Goal: Information Seeking & Learning: Compare options

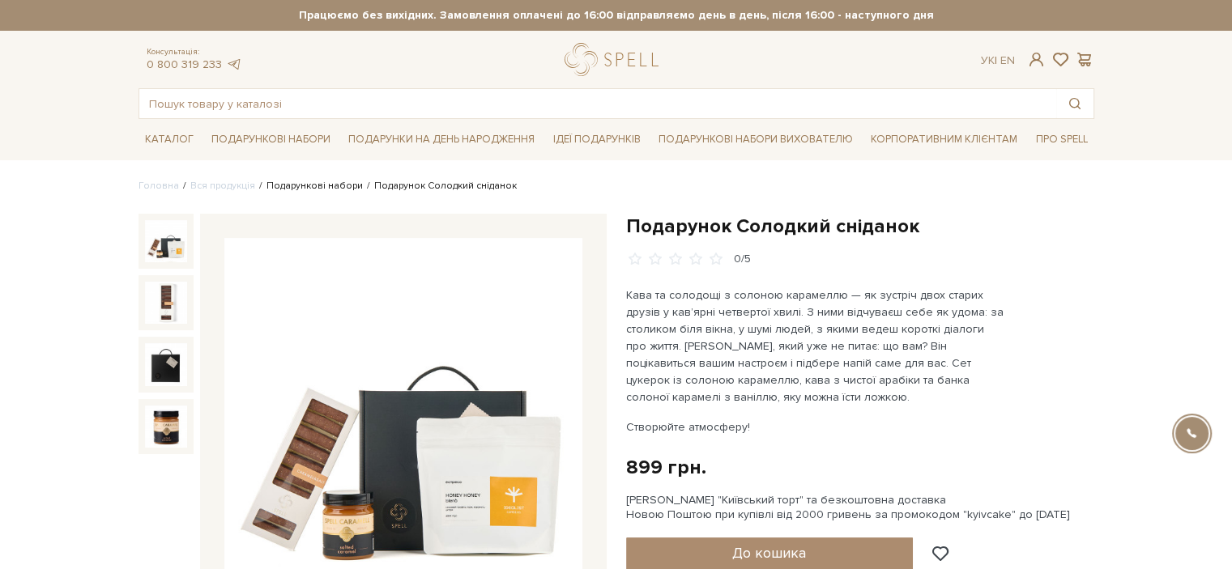
click at [275, 181] on link "Подарункові набори" at bounding box center [314, 186] width 96 height 12
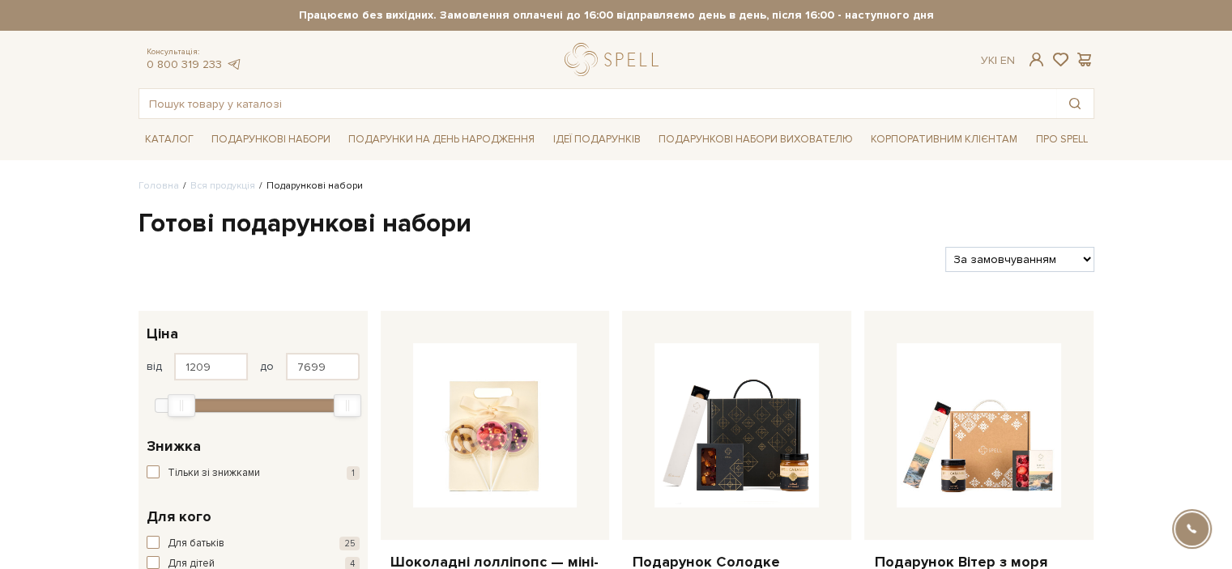
type input "1300"
drag, startPoint x: 159, startPoint y: 400, endPoint x: 185, endPoint y: 398, distance: 26.0
click at [185, 398] on div "Min" at bounding box center [185, 405] width 28 height 23
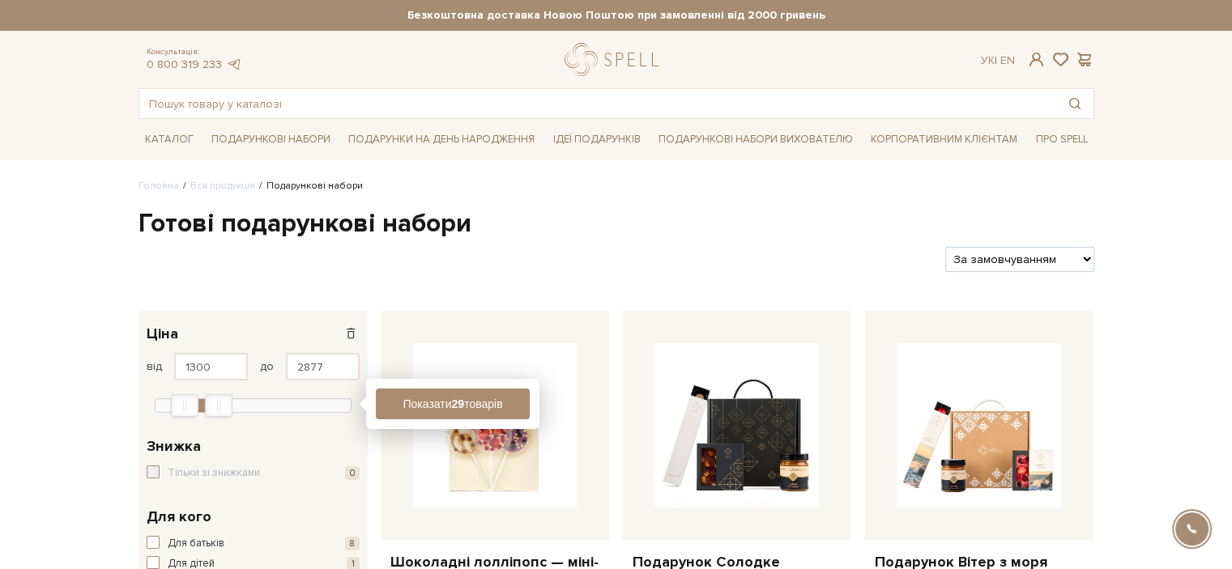
type input "2846"
drag, startPoint x: 350, startPoint y: 402, endPoint x: 220, endPoint y: 403, distance: 129.6
click at [220, 403] on div "Max" at bounding box center [218, 405] width 26 height 21
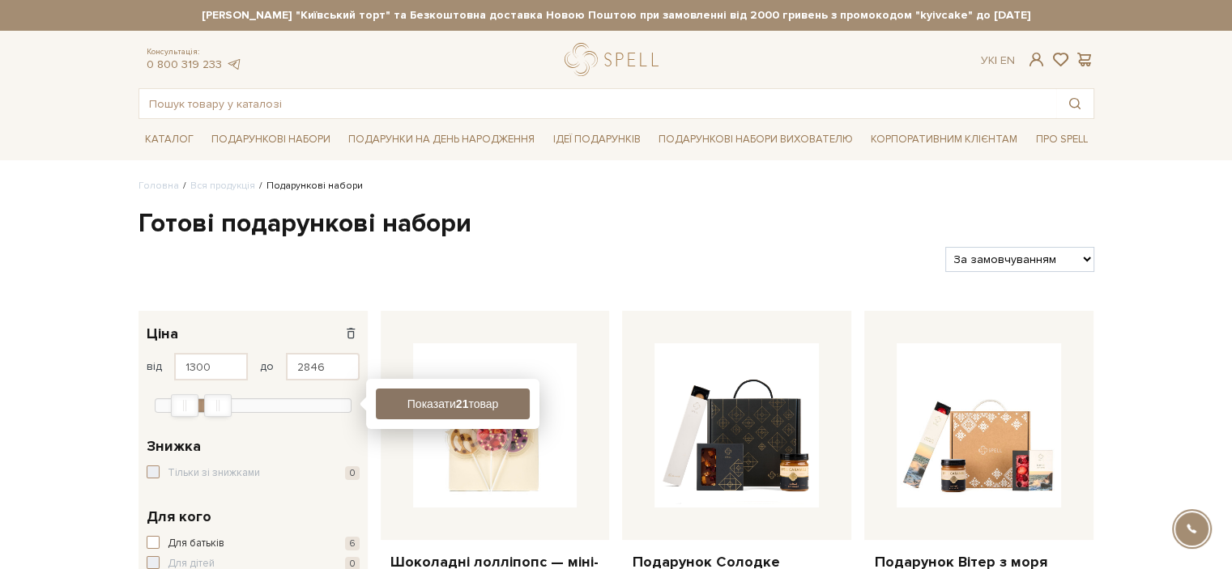
click at [502, 391] on button "Показати 21 товар" at bounding box center [453, 404] width 154 height 31
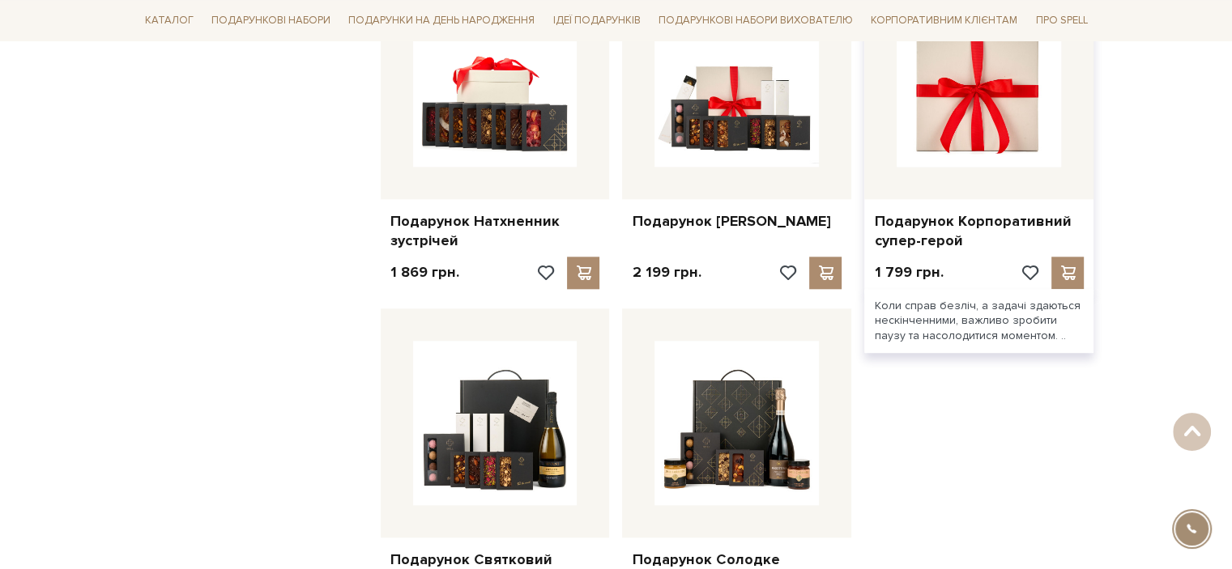
scroll to position [1781, 0]
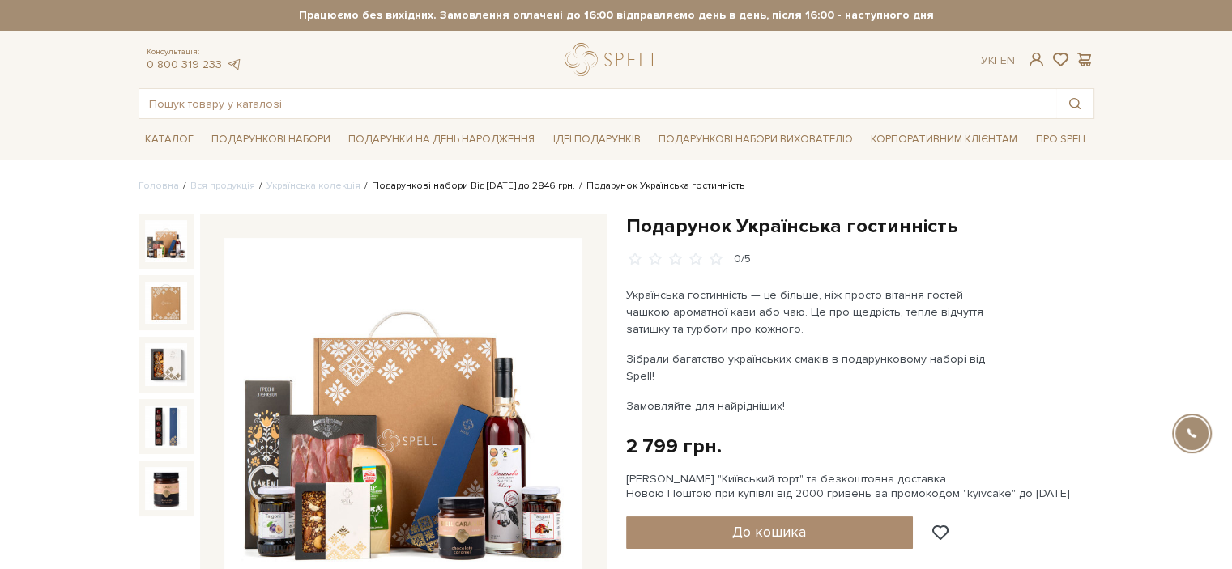
click at [526, 188] on link "Подарункові набори Від 1300 до 2846 грн." at bounding box center [473, 186] width 203 height 12
